Goal: Transaction & Acquisition: Purchase product/service

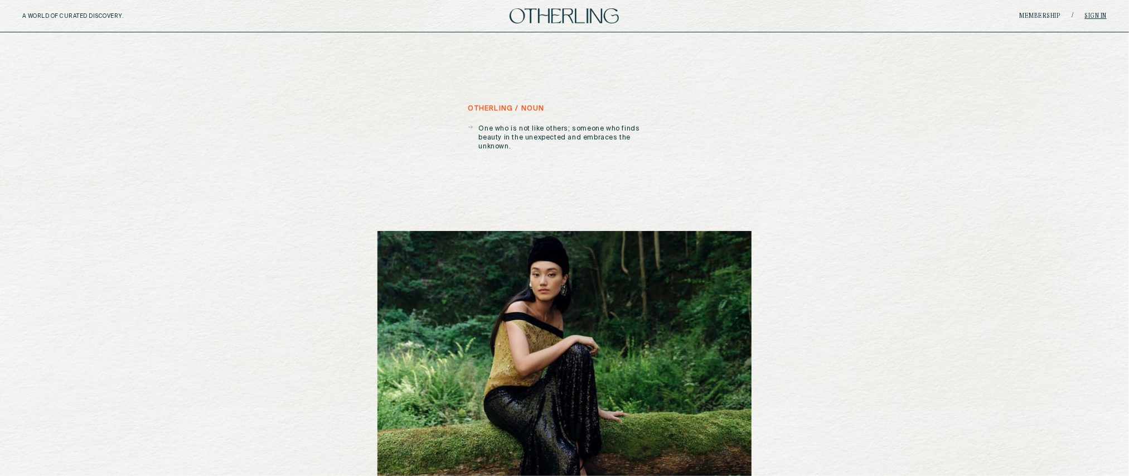
click at [1094, 14] on link "Sign in" at bounding box center [1096, 16] width 22 height 7
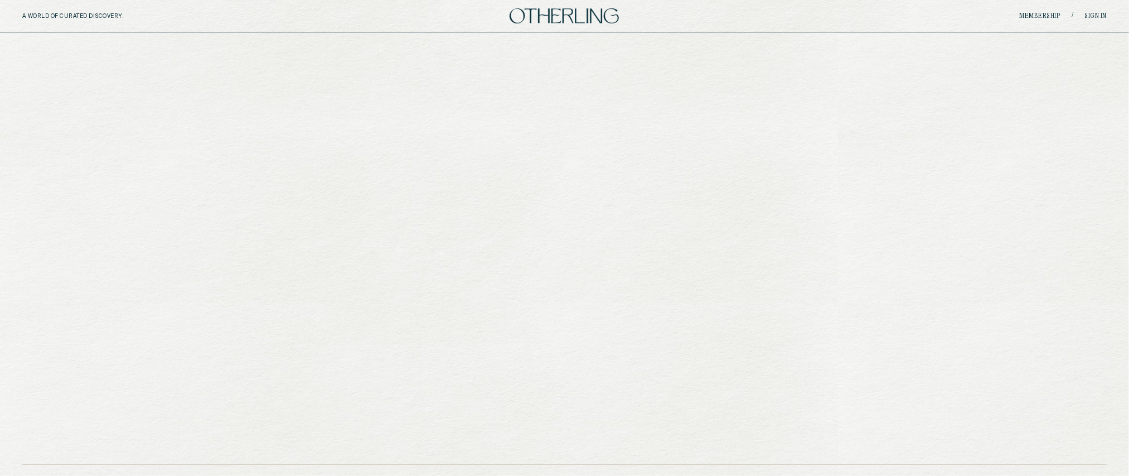
type input "**********"
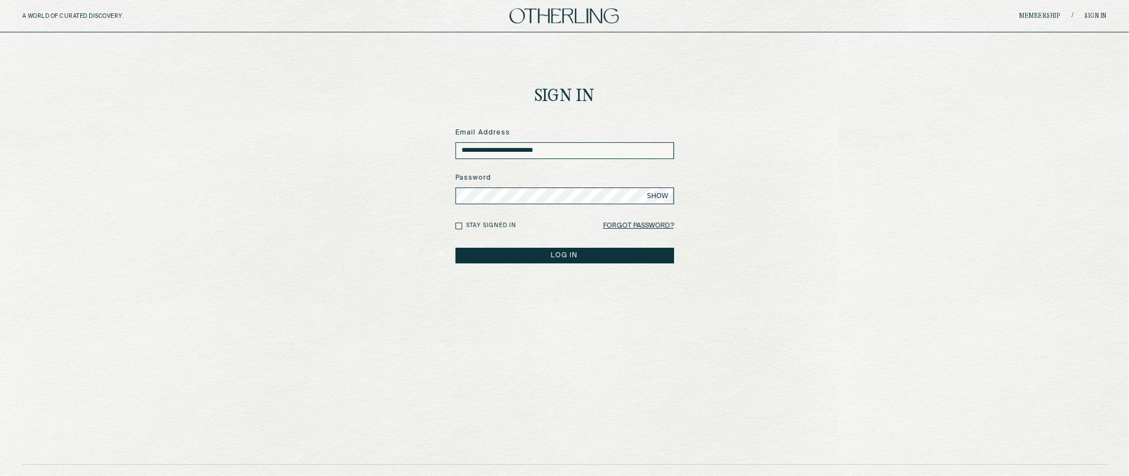
click at [596, 253] on button "LOG IN" at bounding box center [565, 256] width 219 height 16
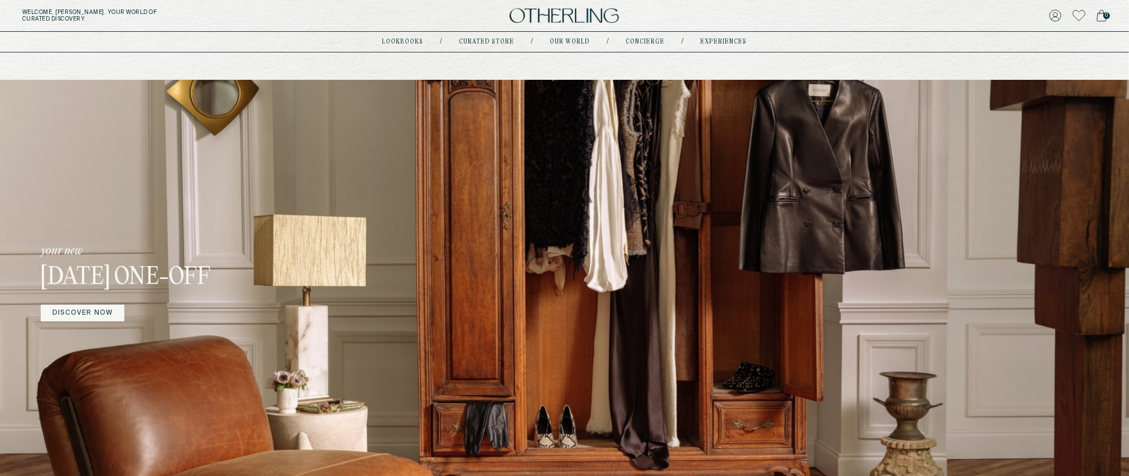
click at [513, 148] on div "your new [DATE] One-off DISCOVER NOW" at bounding box center [564, 282] width 1129 height 404
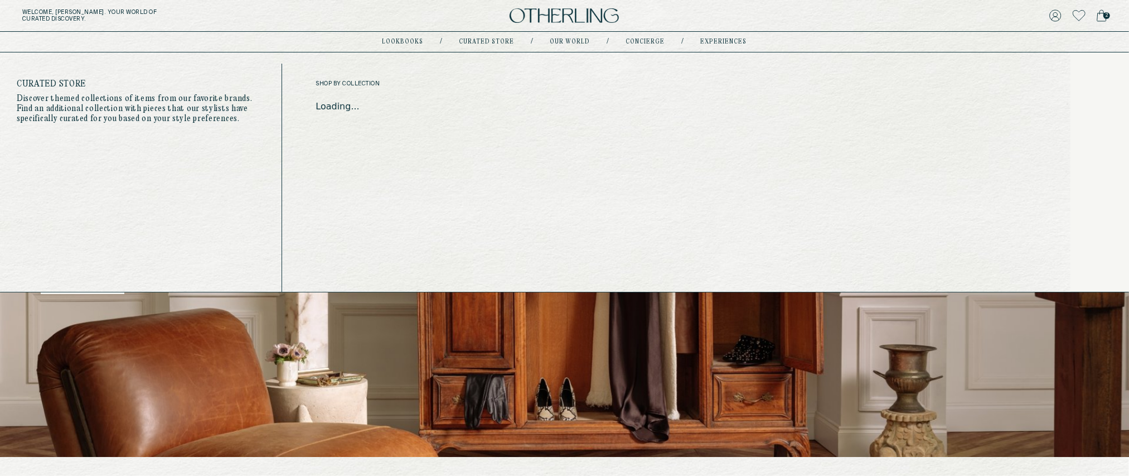
click at [503, 44] on link "Curated store" at bounding box center [487, 42] width 55 height 6
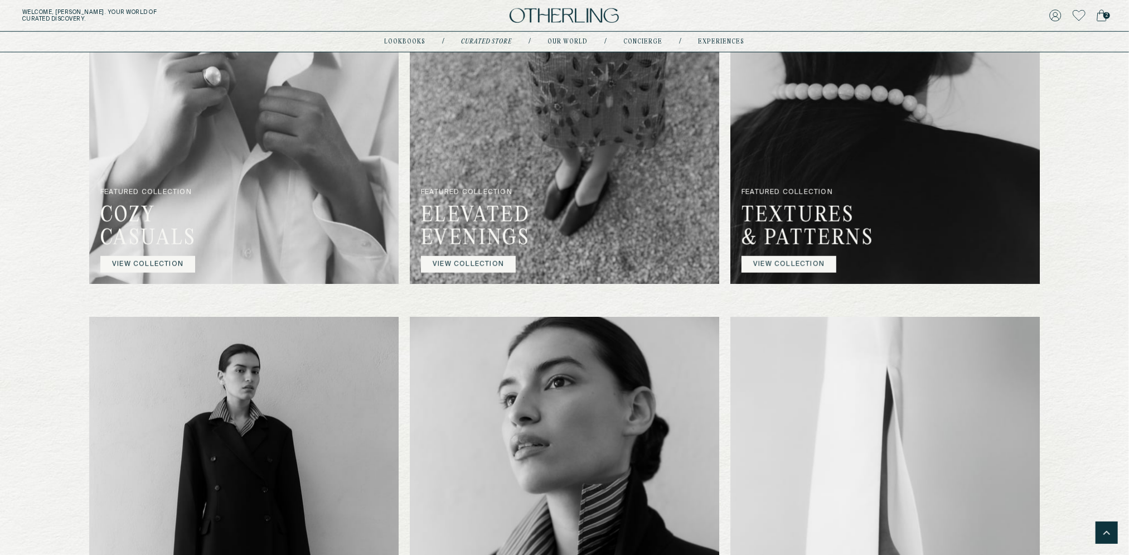
scroll to position [795, 0]
